Goal: Find specific page/section: Find specific page/section

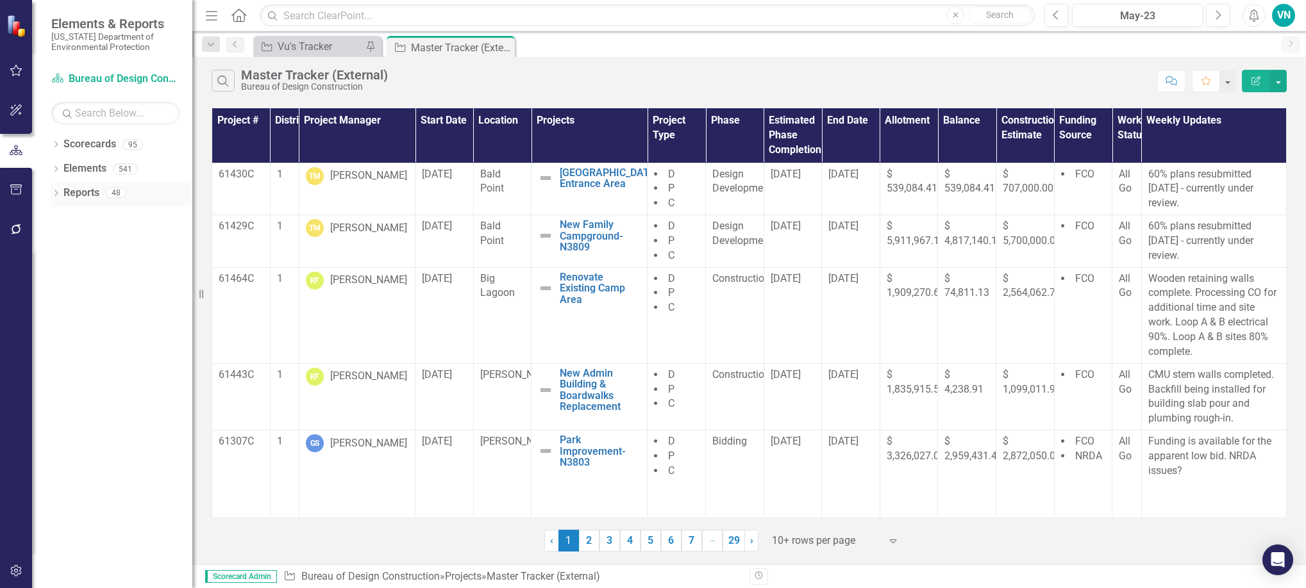
click at [56, 194] on icon "Dropdown" at bounding box center [55, 194] width 9 height 7
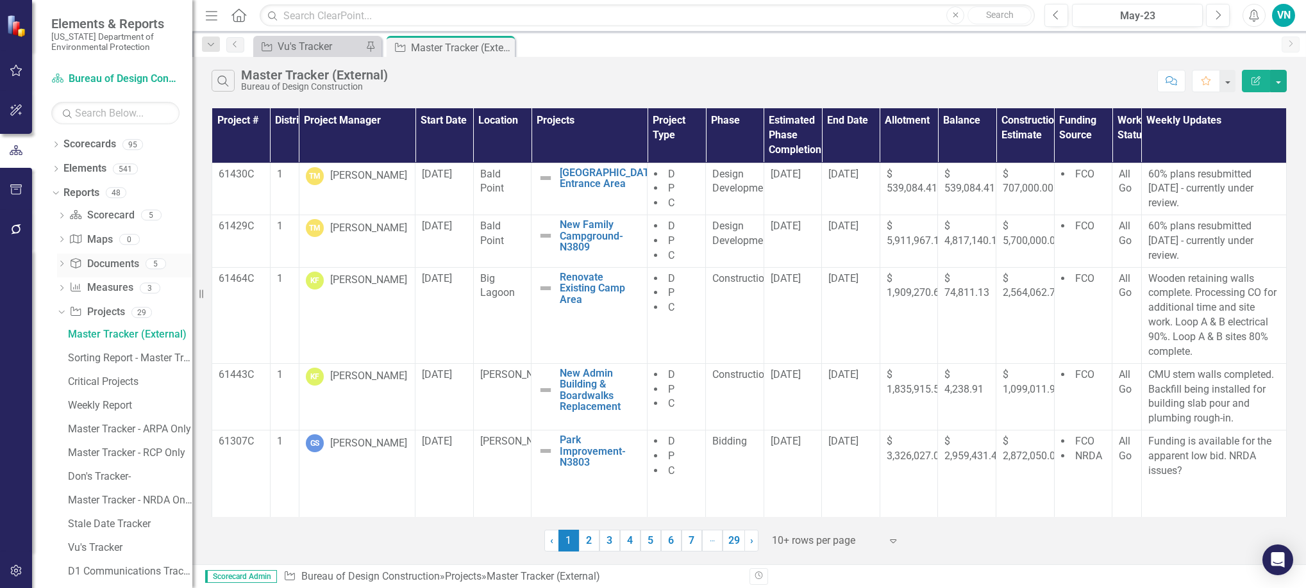
click at [62, 262] on icon "Dropdown" at bounding box center [61, 265] width 9 height 7
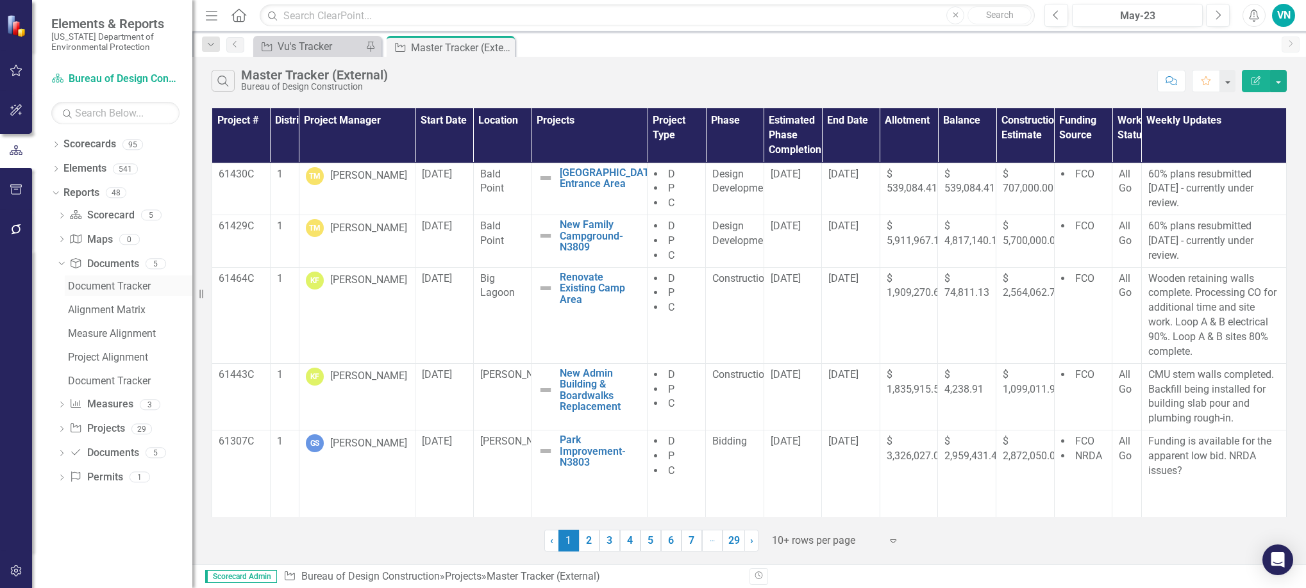
click at [77, 285] on div "Document Tracker" at bounding box center [130, 287] width 124 height 12
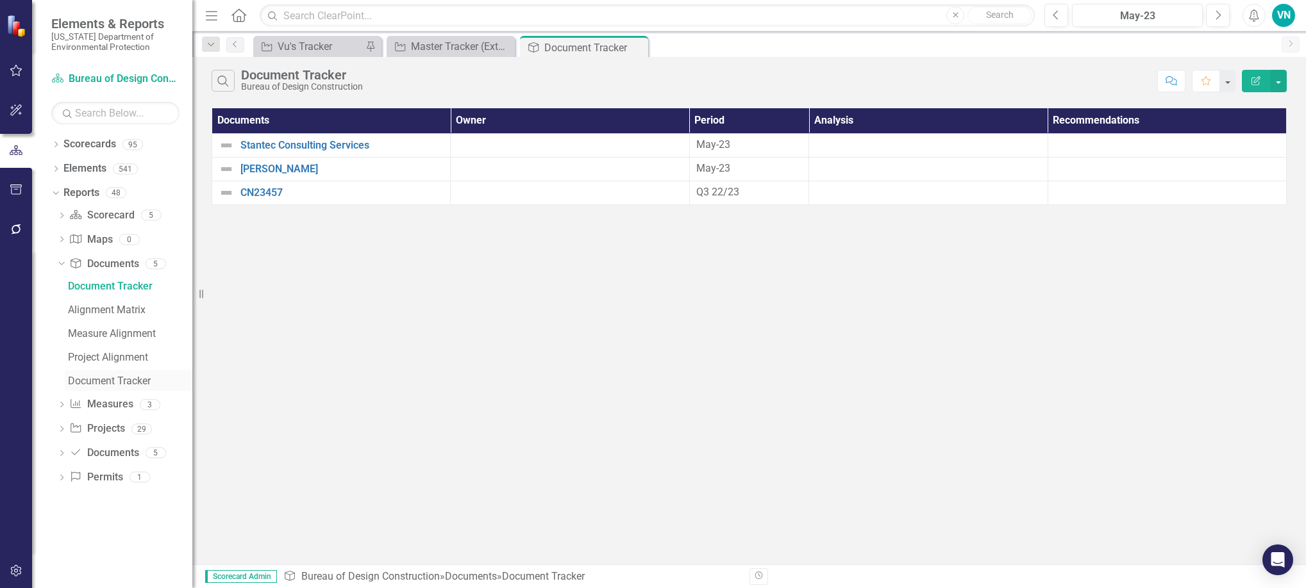
click at [125, 383] on div "Document Tracker" at bounding box center [130, 382] width 124 height 12
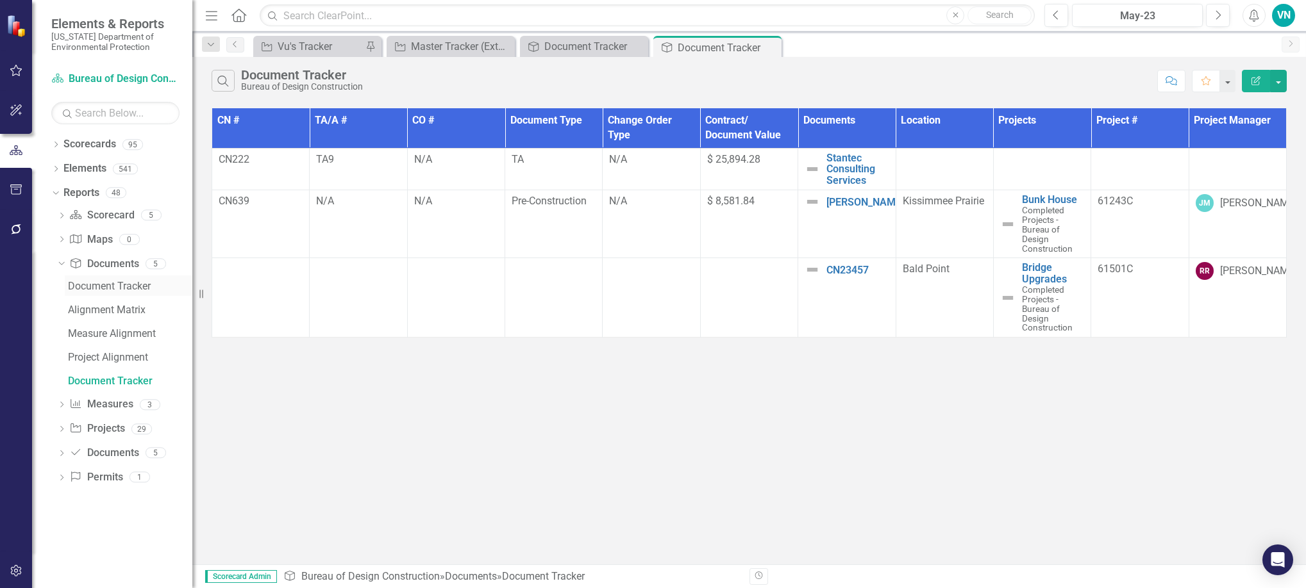
click at [121, 287] on div "Document Tracker" at bounding box center [130, 287] width 124 height 12
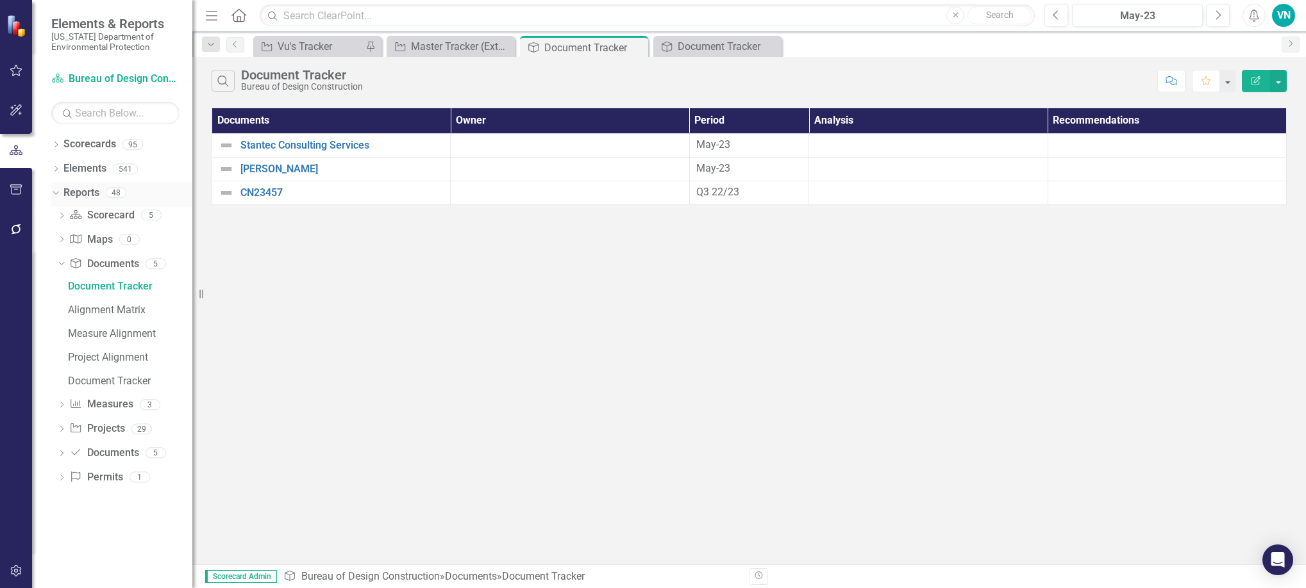
click at [51, 191] on icon "Dropdown" at bounding box center [54, 192] width 7 height 9
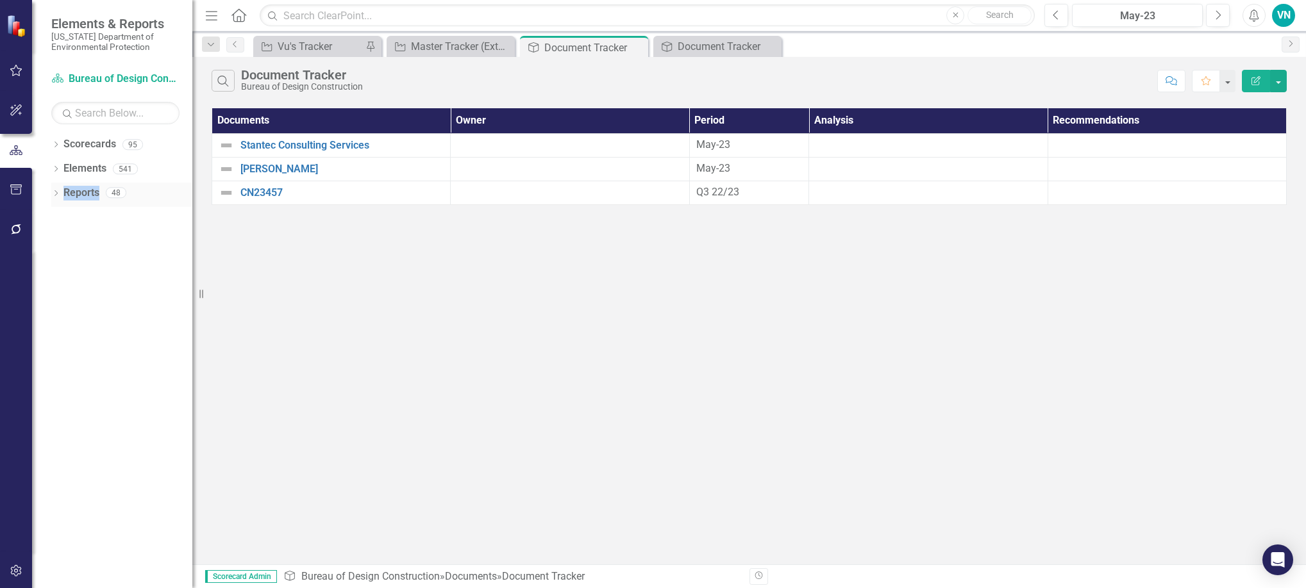
click at [51, 191] on icon "Dropdown" at bounding box center [55, 194] width 9 height 7
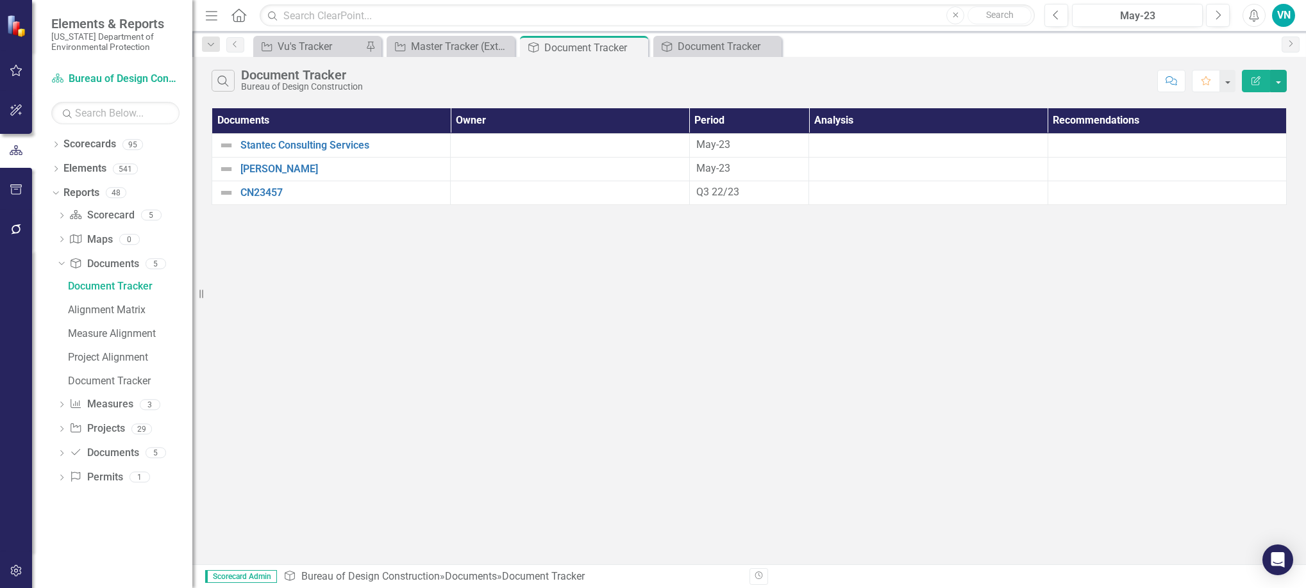
click at [262, 324] on div "Search Document Tracker Bureau of Design Construction Comment Favorite Edit Rep…" at bounding box center [748, 311] width 1113 height 508
click at [62, 456] on icon "Dropdown" at bounding box center [61, 454] width 9 height 7
click at [58, 143] on icon "Dropdown" at bounding box center [55, 145] width 9 height 7
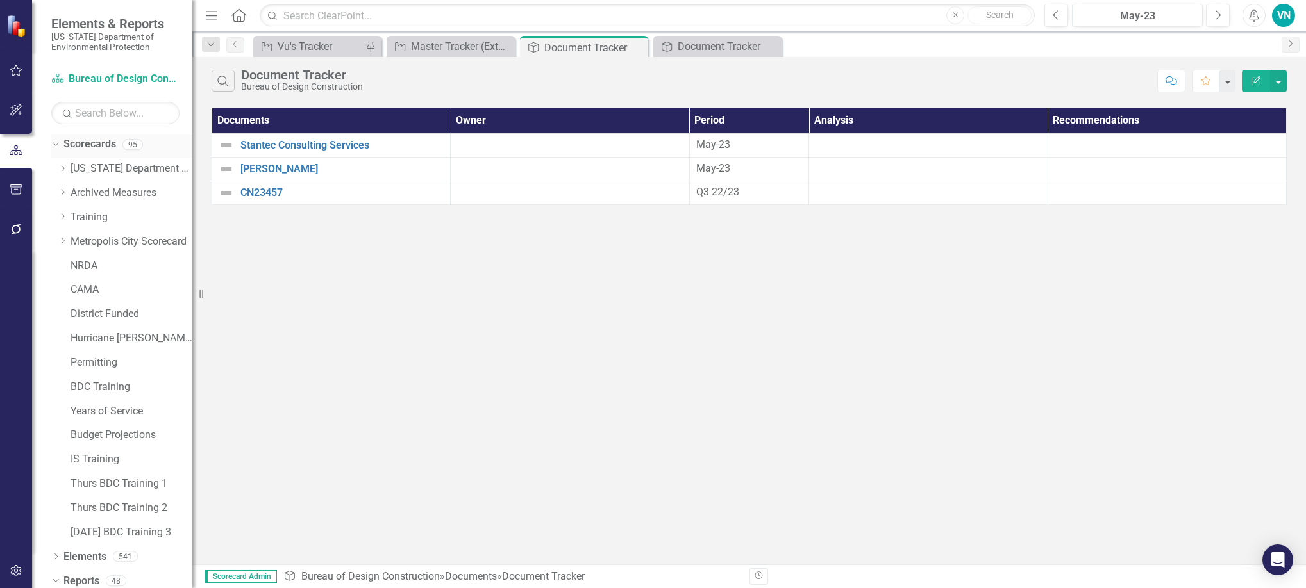
click at [56, 143] on icon "Dropdown" at bounding box center [54, 144] width 7 height 9
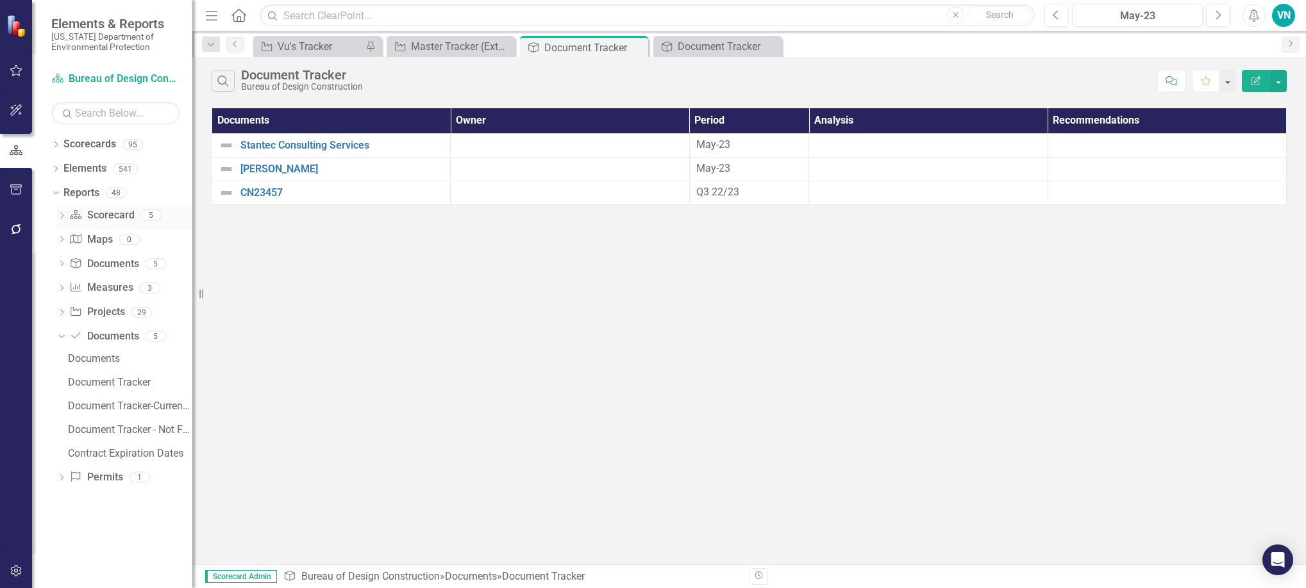
click at [60, 212] on div "Dropdown" at bounding box center [61, 217] width 9 height 11
click at [358, 320] on div "Search Document Tracker Bureau of Design Construction Comment Favorite Edit Rep…" at bounding box center [748, 311] width 1113 height 508
click at [694, 50] on div "Document Tracker" at bounding box center [720, 46] width 85 height 16
